Goal: Navigation & Orientation: Understand site structure

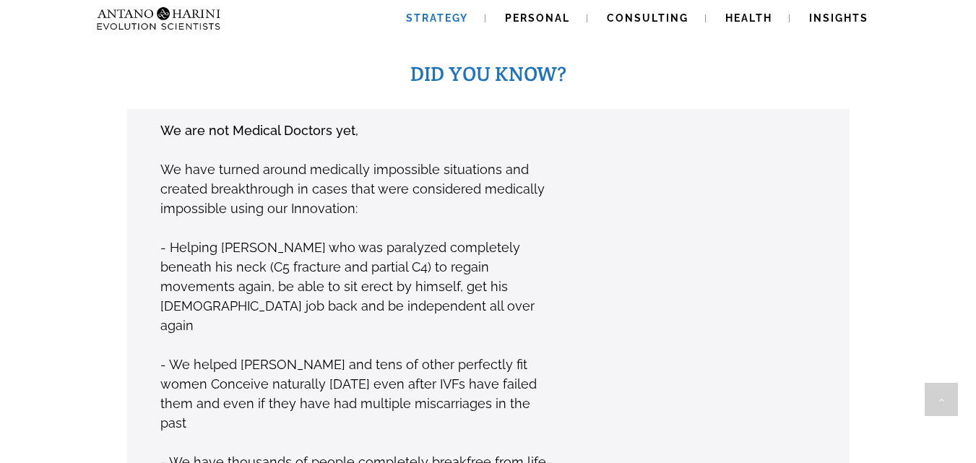
scroll to position [1089, 0]
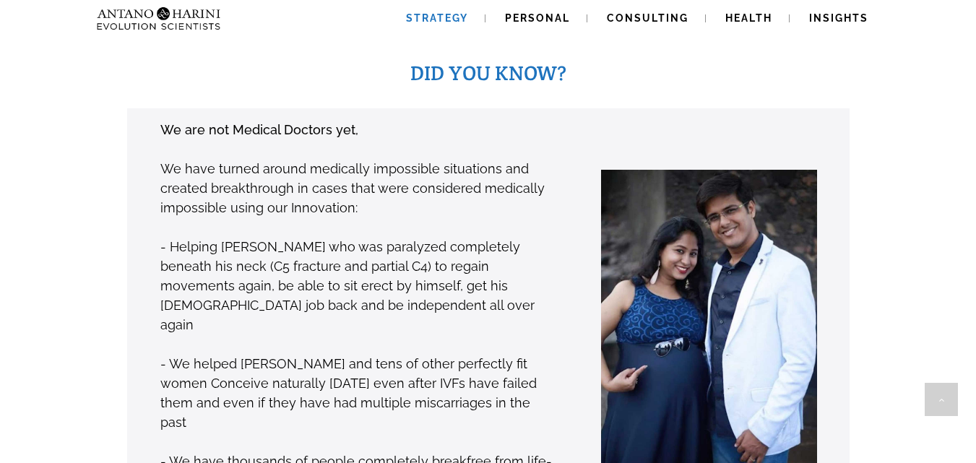
click at [447, 20] on span "Strategy" at bounding box center [437, 18] width 62 height 12
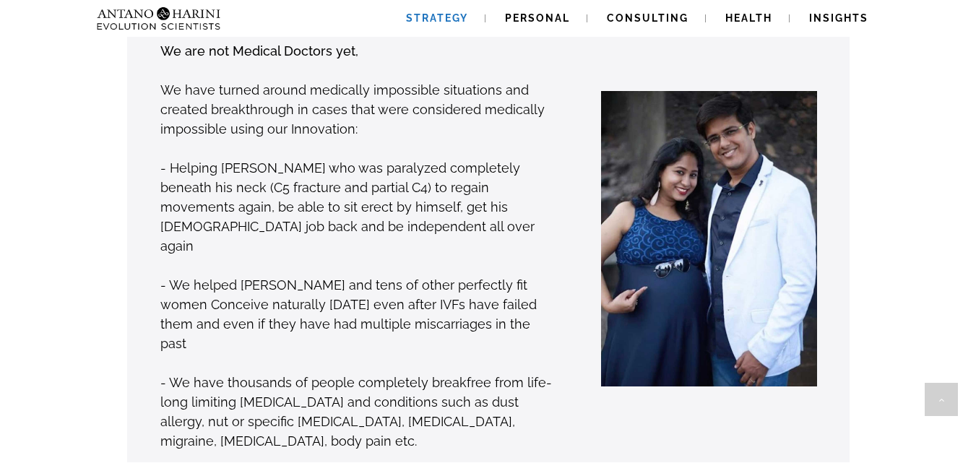
scroll to position [1177, 0]
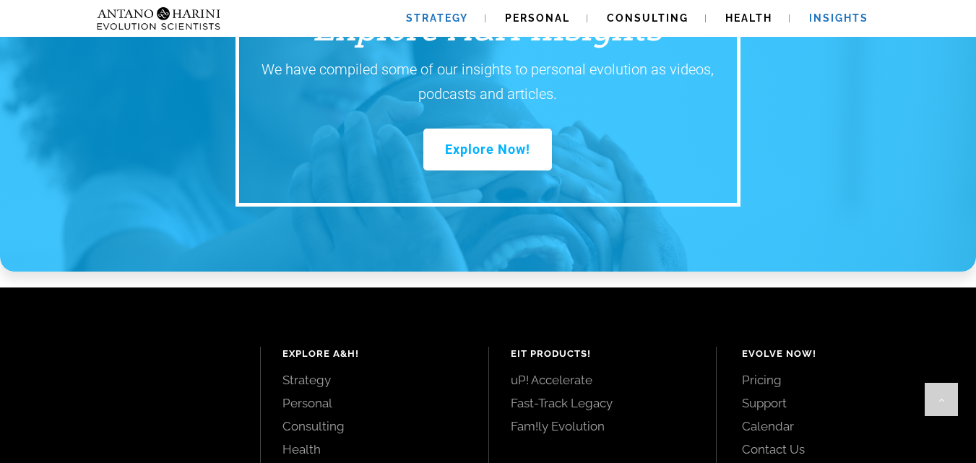
scroll to position [2153, 0]
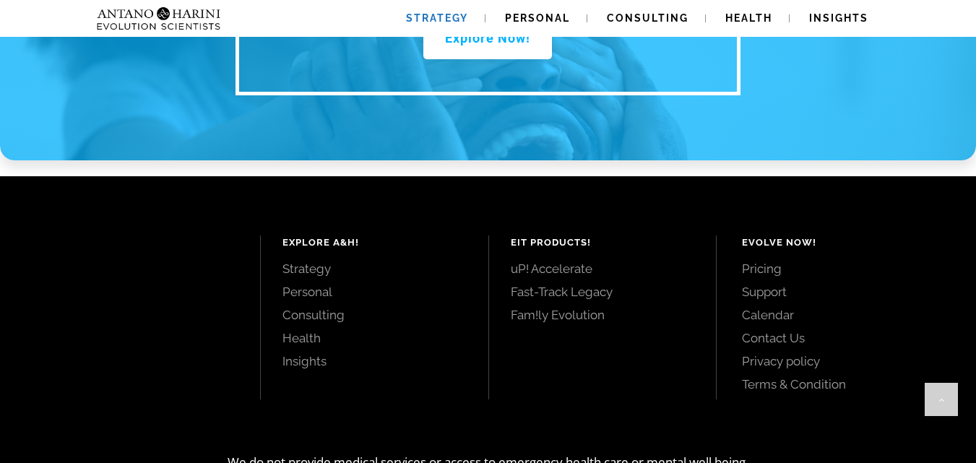
click at [763, 376] on link "Terms & Condition" at bounding box center [843, 384] width 202 height 16
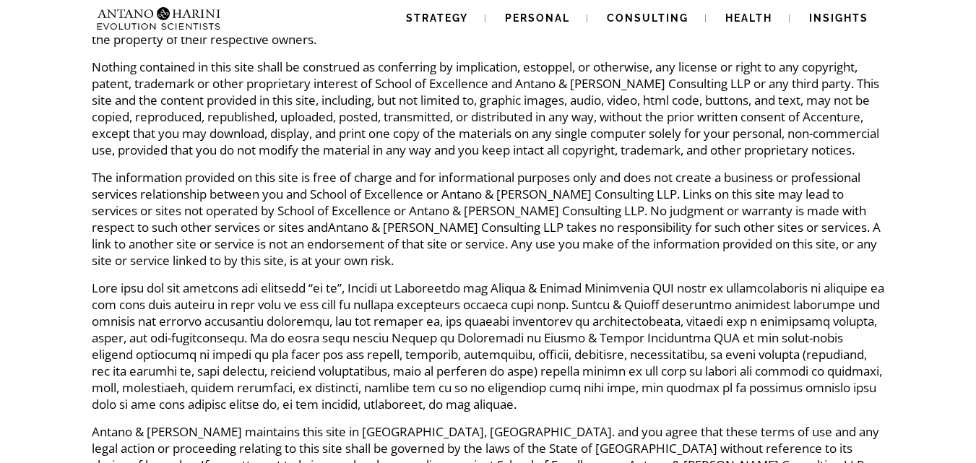
scroll to position [447, 0]
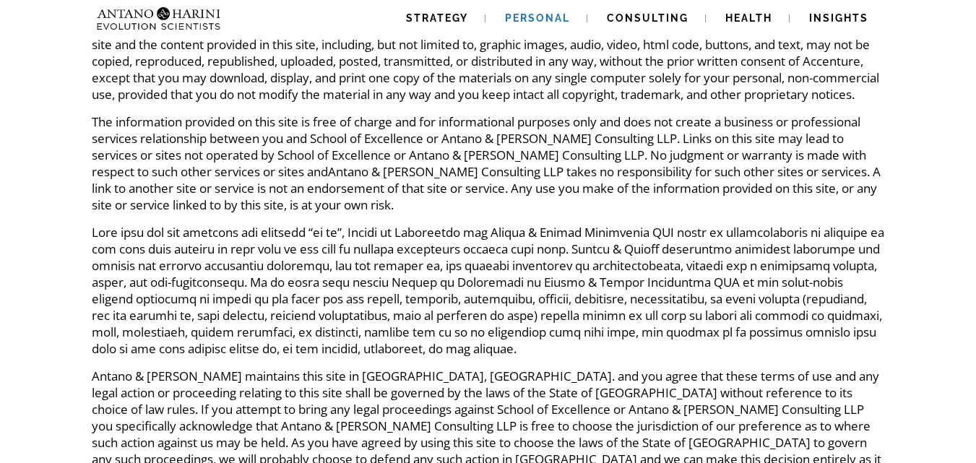
click at [552, 14] on span "Personal" at bounding box center [537, 18] width 65 height 12
